Goal: Check status

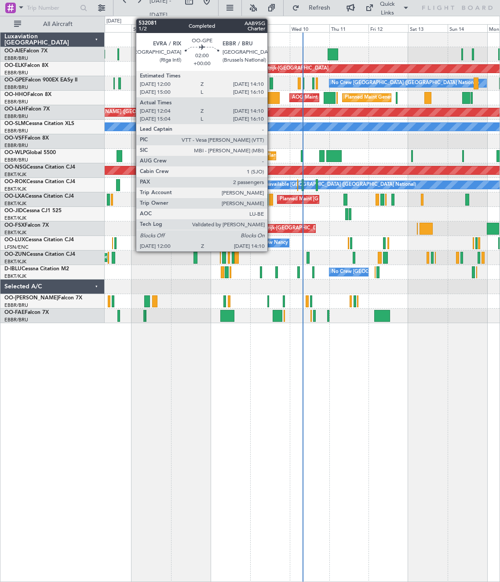
click at [271, 82] on div at bounding box center [272, 83] width 4 height 12
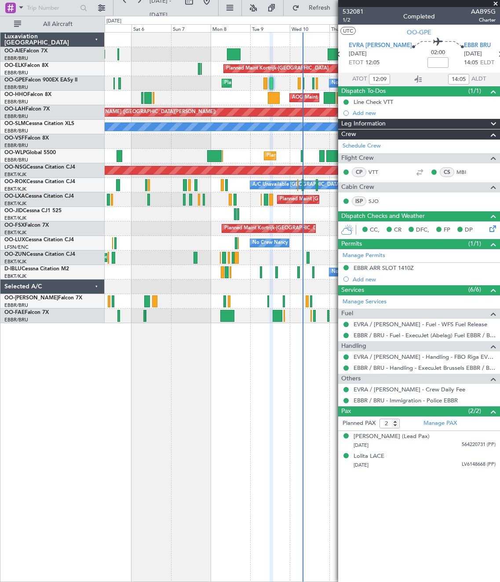
click at [44, 250] on div "LFSN/ENC [PERSON_NAME] ([PERSON_NAME])" at bounding box center [54, 247] width 100 height 7
click at [7, 282] on div "Selected A/C" at bounding box center [52, 286] width 104 height 15
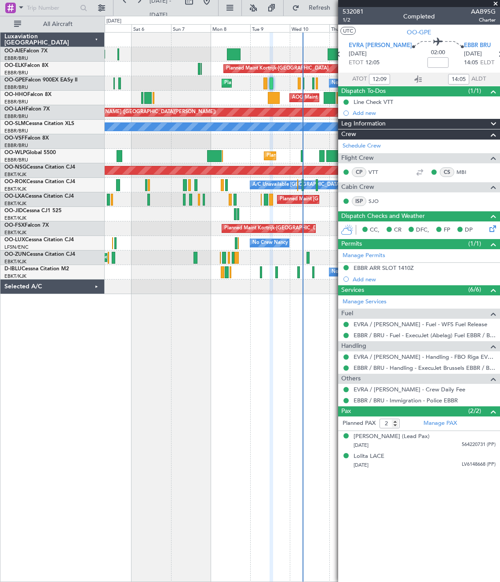
click at [63, 315] on div "Luxaviation [GEOGRAPHIC_DATA] OO-AIE Falcon 7X EBBR/BRU [GEOGRAPHIC_DATA] ([GEO…" at bounding box center [52, 306] width 104 height 549
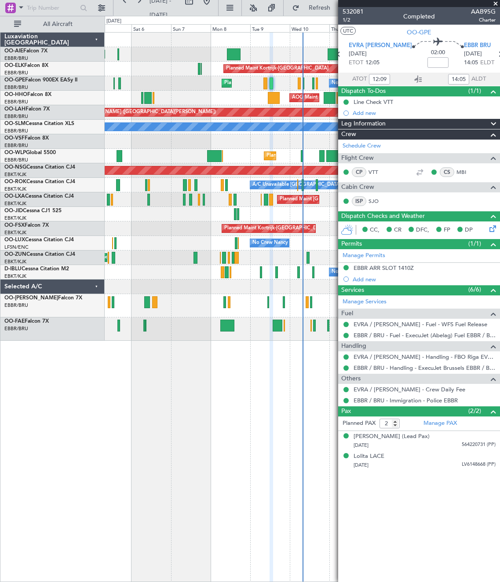
click at [157, 354] on div "Unplanned Maint [GEOGRAPHIC_DATA] ([GEOGRAPHIC_DATA] National) Planned Maint [G…" at bounding box center [302, 306] width 395 height 549
click at [223, 413] on div "Unplanned Maint [GEOGRAPHIC_DATA] ([GEOGRAPHIC_DATA] National) Planned Maint [G…" at bounding box center [302, 306] width 395 height 549
click at [143, 431] on div "Unplanned Maint [GEOGRAPHIC_DATA] ([GEOGRAPHIC_DATA] National) Planned Maint [G…" at bounding box center [302, 306] width 395 height 549
click at [81, 428] on div "Luxaviation [GEOGRAPHIC_DATA] OO-AIE Falcon 7X EBBR/BRU [GEOGRAPHIC_DATA] ([GEO…" at bounding box center [52, 306] width 104 height 549
click at [78, 401] on div "Luxaviation [GEOGRAPHIC_DATA] OO-AIE Falcon 7X EBBR/BRU [GEOGRAPHIC_DATA] ([GEO…" at bounding box center [52, 306] width 104 height 549
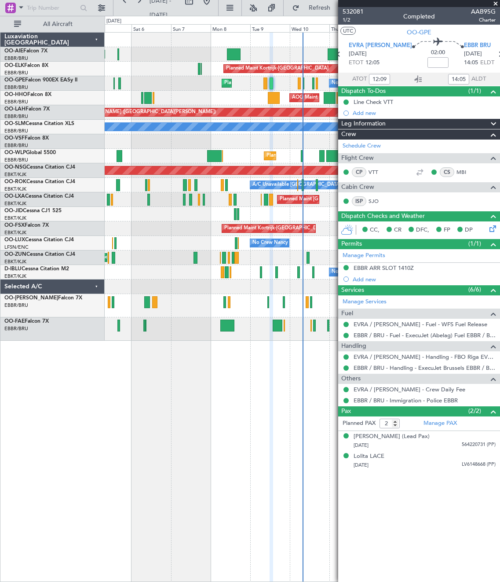
click at [75, 468] on div "Luxaviation [GEOGRAPHIC_DATA] OO-AIE Falcon 7X EBBR/BRU [GEOGRAPHIC_DATA] ([GEO…" at bounding box center [52, 306] width 104 height 549
click at [187, 479] on div "Unplanned Maint [GEOGRAPHIC_DATA] ([GEOGRAPHIC_DATA] National) Planned Maint [G…" at bounding box center [302, 306] width 395 height 549
click at [230, 471] on div "Unplanned Maint [GEOGRAPHIC_DATA] ([GEOGRAPHIC_DATA] National) Planned Maint [G…" at bounding box center [302, 306] width 395 height 549
click at [215, 433] on div "Unplanned Maint [GEOGRAPHIC_DATA] ([GEOGRAPHIC_DATA] National) Planned Maint [G…" at bounding box center [302, 306] width 395 height 549
